Goal: Transaction & Acquisition: Book appointment/travel/reservation

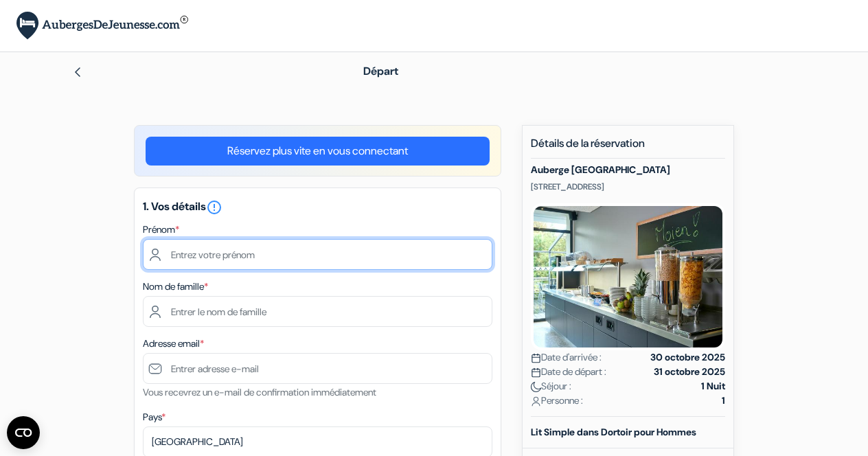
click at [247, 257] on input "text" at bounding box center [318, 254] width 350 height 31
type input "Sander"
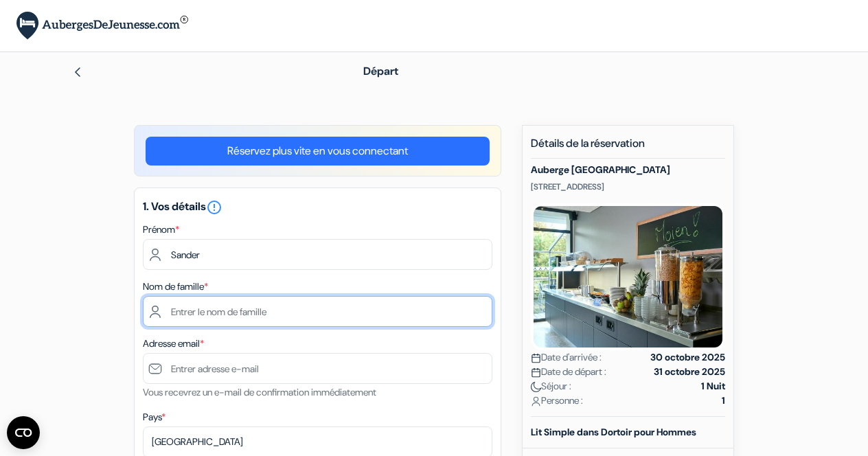
click at [203, 308] on input "text" at bounding box center [318, 311] width 350 height 31
type input "Van Raemdonck"
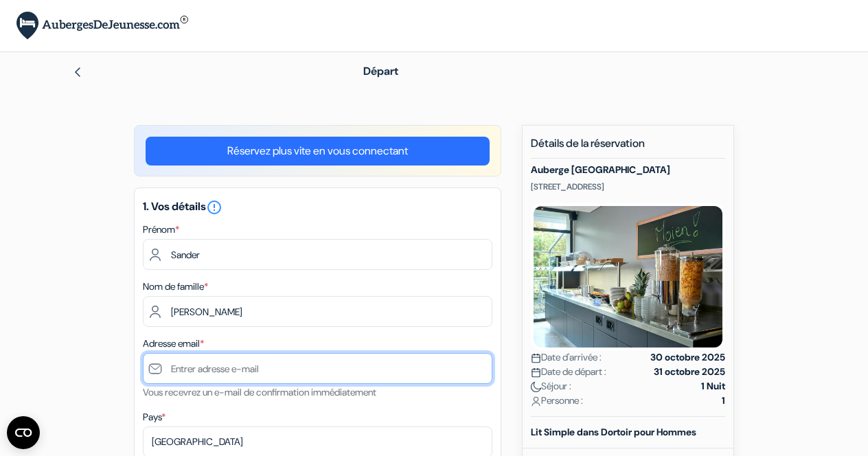
click at [200, 360] on input "text" at bounding box center [318, 368] width 350 height 31
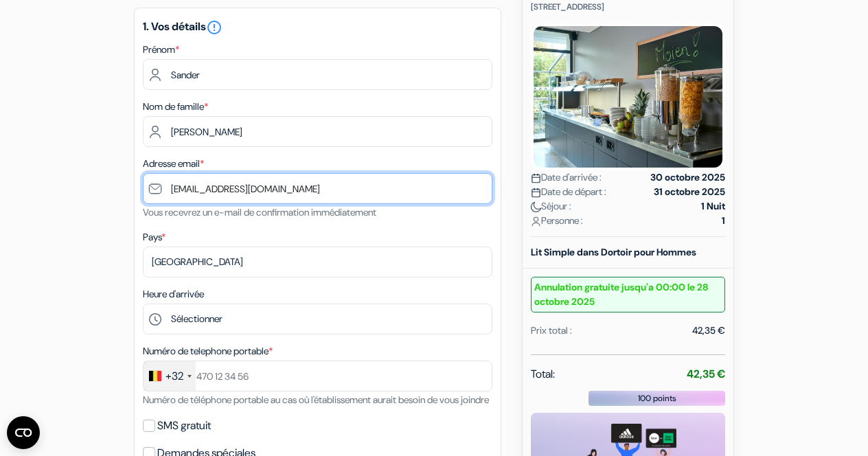
scroll to position [239, 0]
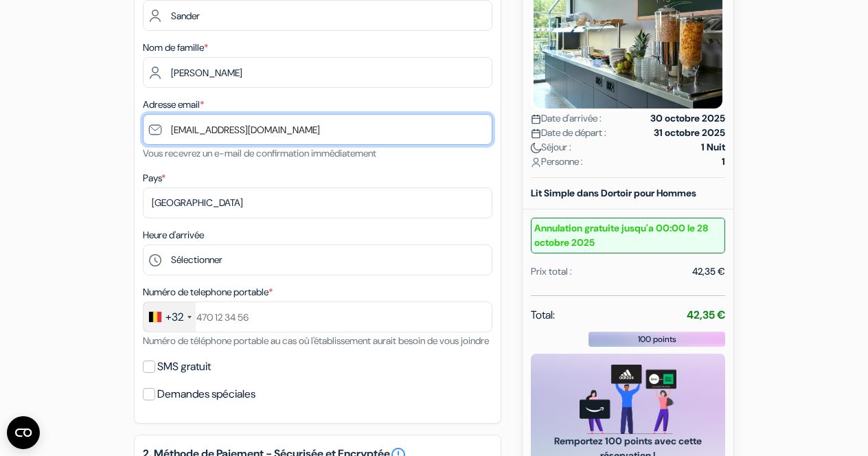
type input "[EMAIL_ADDRESS][DOMAIN_NAME]"
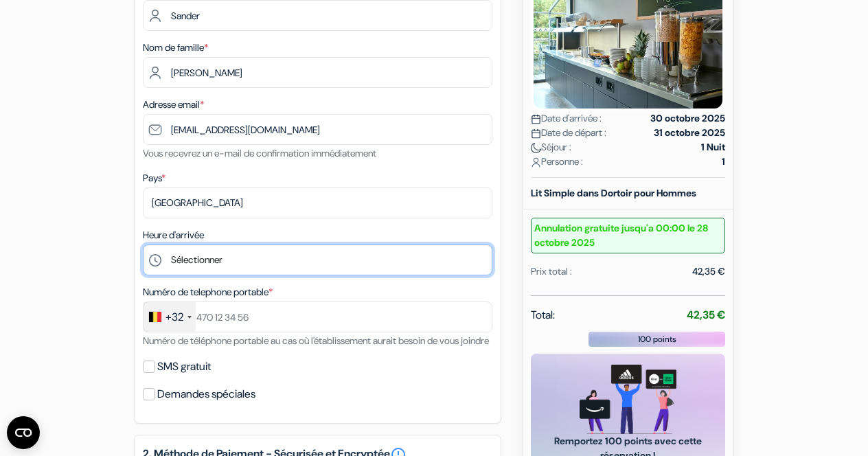
click at [218, 244] on select "Sélectionner 13:00 14:00 15:00 16:00 17:00 18:00 19:00 20:00 21:00 22:00 23:00 …" at bounding box center [318, 259] width 350 height 31
select select "18"
click option "18:00" at bounding box center [0, 0] width 0 height 0
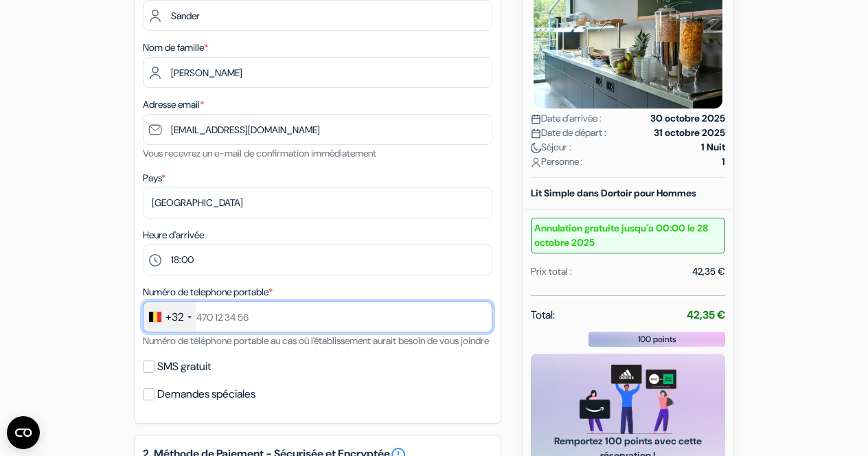
click at [205, 301] on input "text" at bounding box center [318, 316] width 350 height 31
type input "478767207"
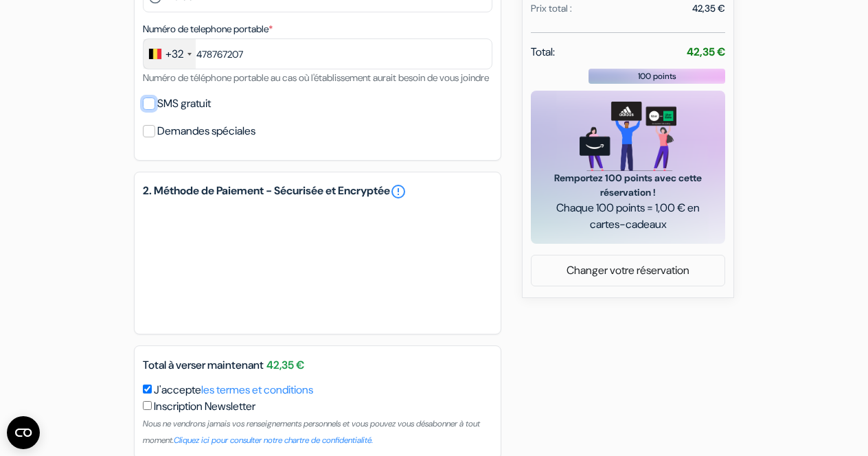
scroll to position [512, 0]
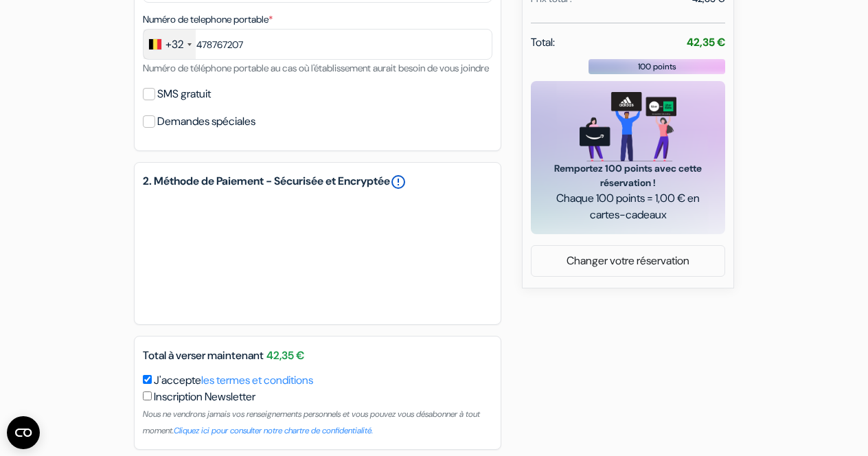
click at [406, 174] on link "error_outline" at bounding box center [398, 182] width 16 height 16
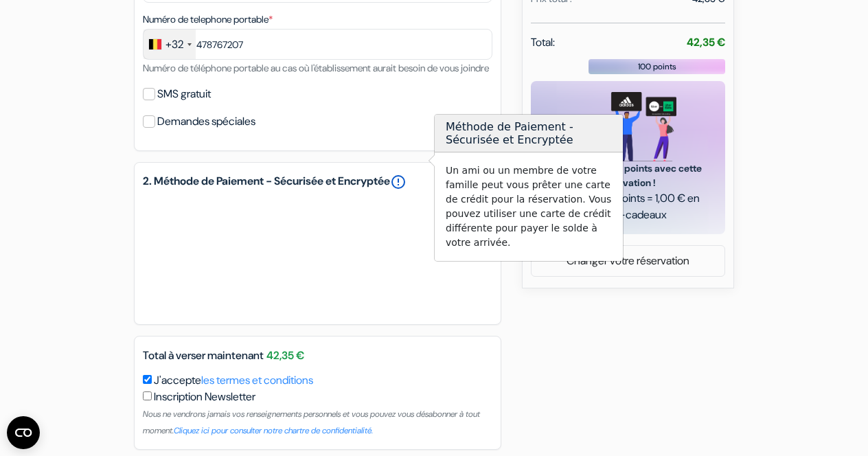
click at [406, 174] on link "error_outline" at bounding box center [398, 182] width 16 height 16
click at [84, 185] on div "add_box Auberge Luxembourg City 2, rue du Fort Olisy, Luxembourg, Luxembourg Dé…" at bounding box center [434, 55] width 783 height 884
